Goal: Navigation & Orientation: Find specific page/section

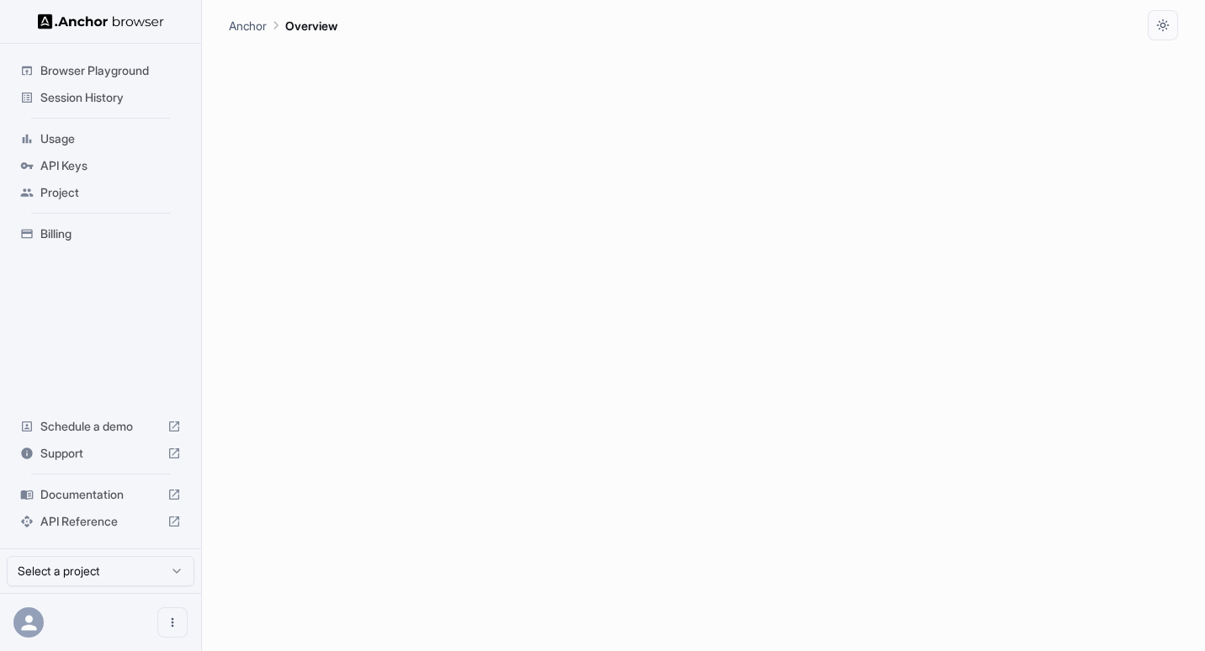
click at [134, 72] on span "Browser Playground" at bounding box center [110, 70] width 141 height 17
